Goal: Transaction & Acquisition: Purchase product/service

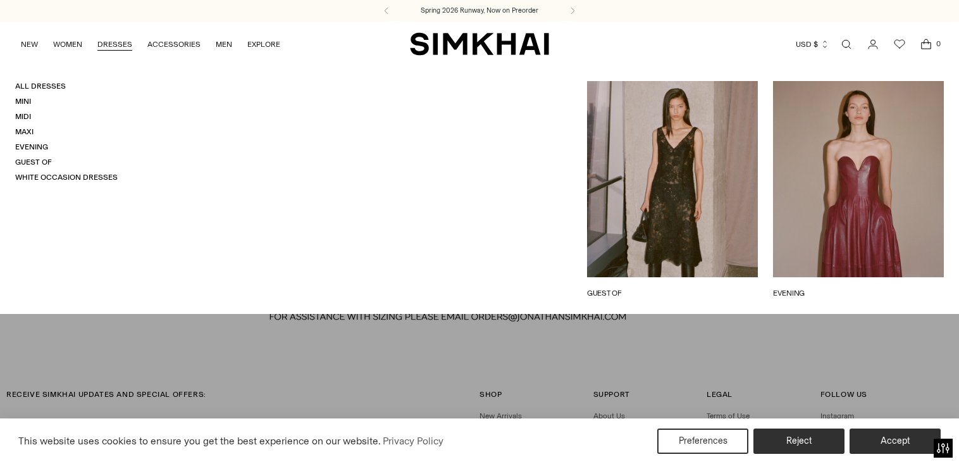
click at [108, 42] on link "DRESSES" at bounding box center [114, 44] width 35 height 28
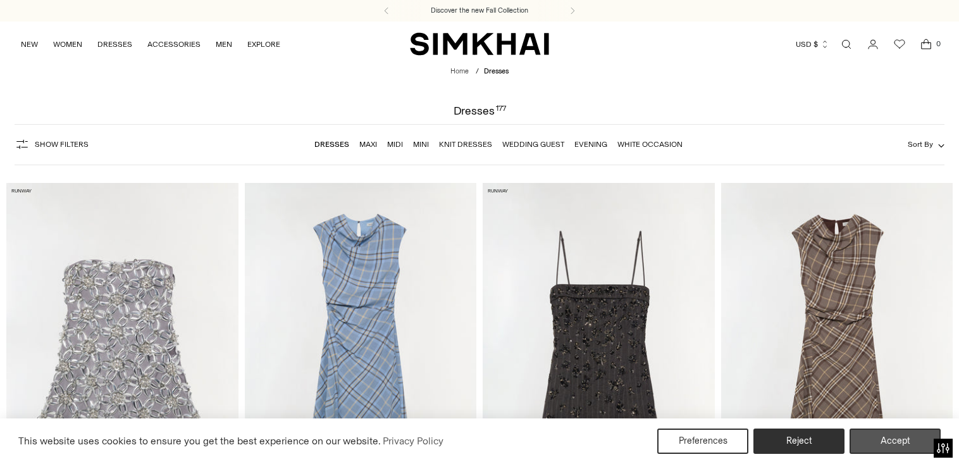
click at [910, 441] on button "Accept" at bounding box center [895, 440] width 91 height 25
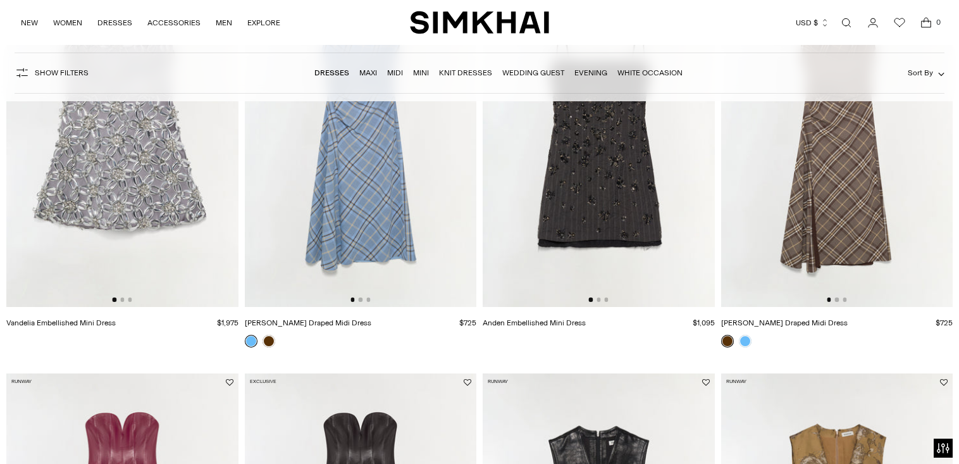
scroll to position [557, 0]
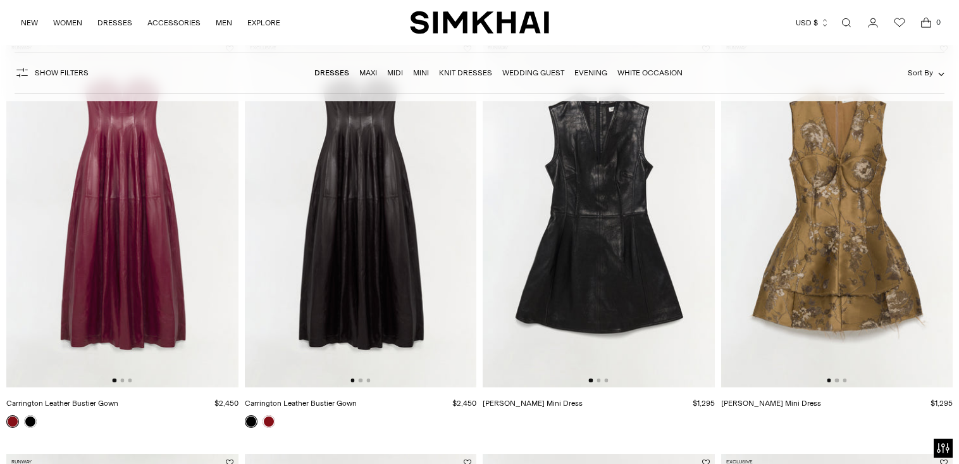
click at [941, 287] on img at bounding box center [837, 214] width 232 height 348
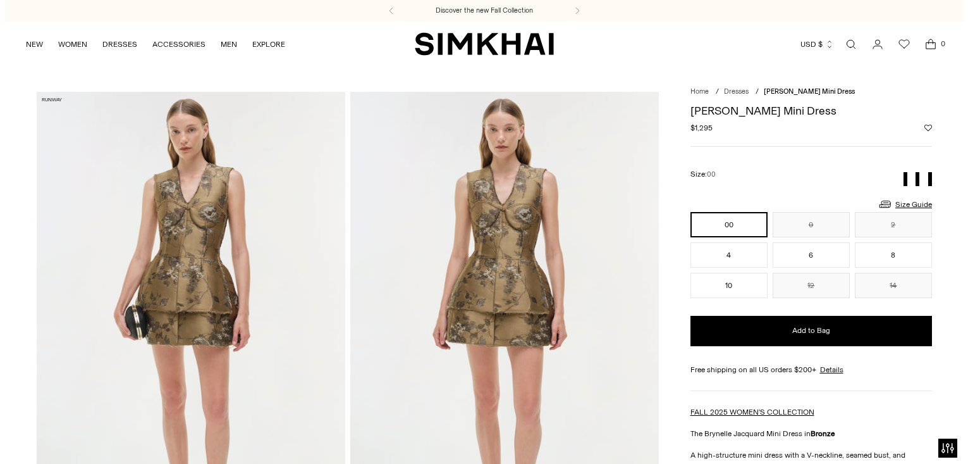
scroll to position [8, 0]
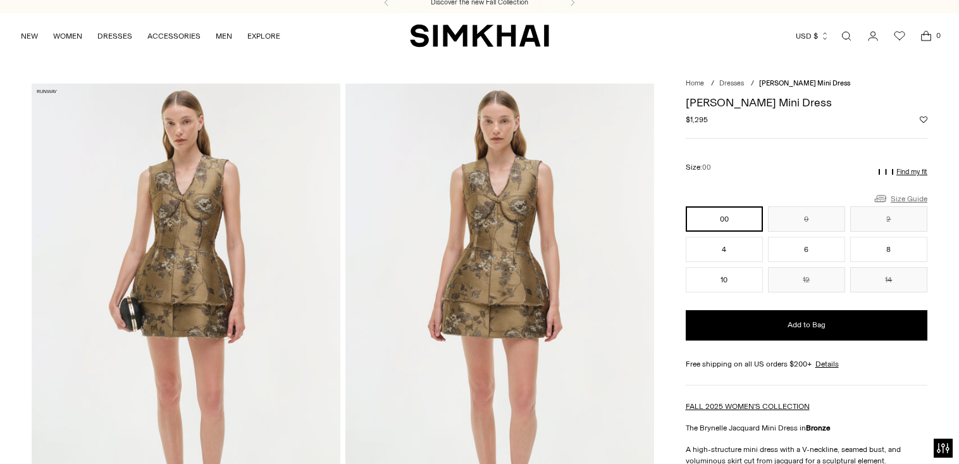
click at [888, 202] on icon at bounding box center [880, 198] width 15 height 15
click at [913, 197] on link "Size Guide" at bounding box center [900, 198] width 54 height 16
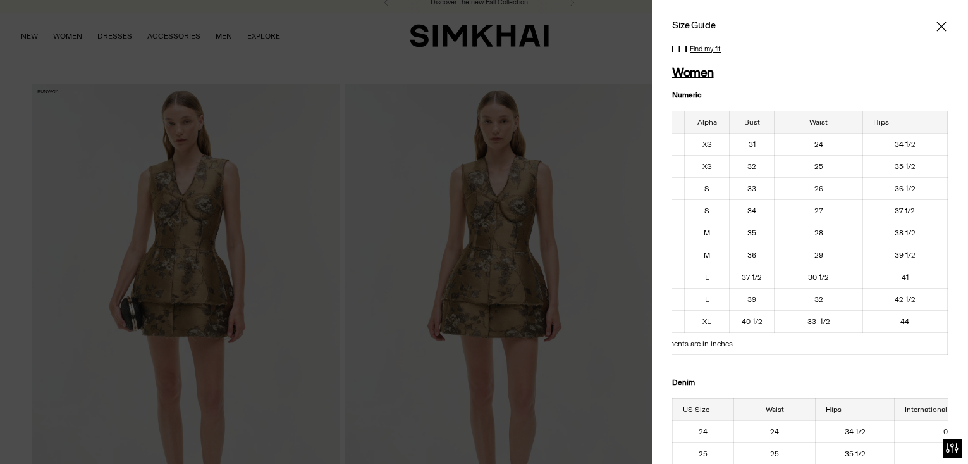
scroll to position [0, 0]
